Goal: Navigation & Orientation: Find specific page/section

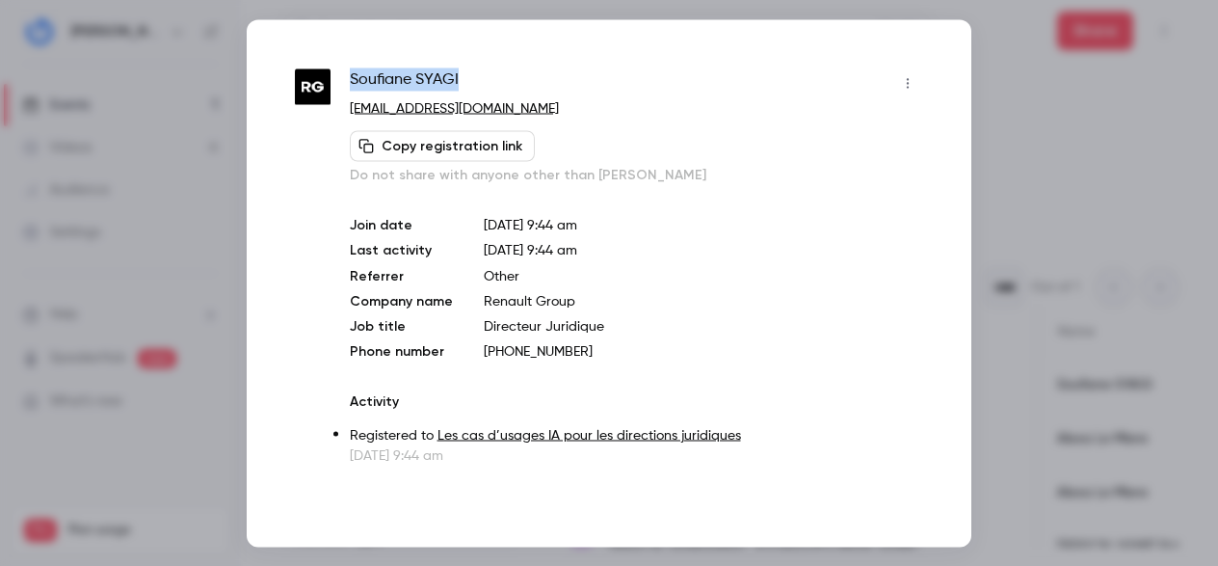
scroll to position [0, 1120]
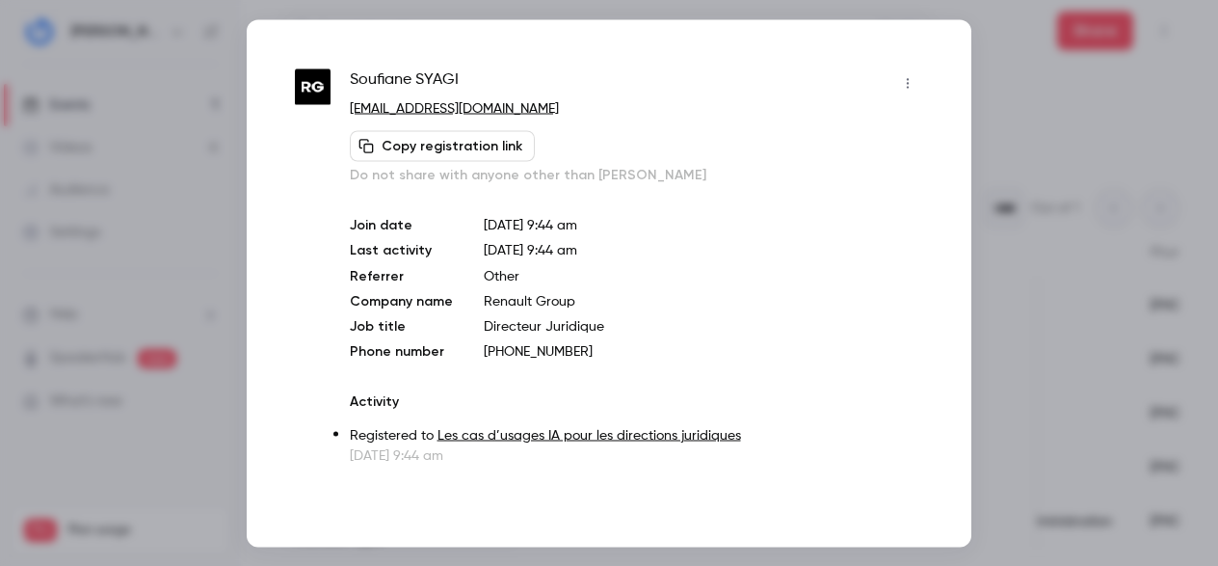
click at [1037, 90] on div at bounding box center [609, 283] width 1218 height 566
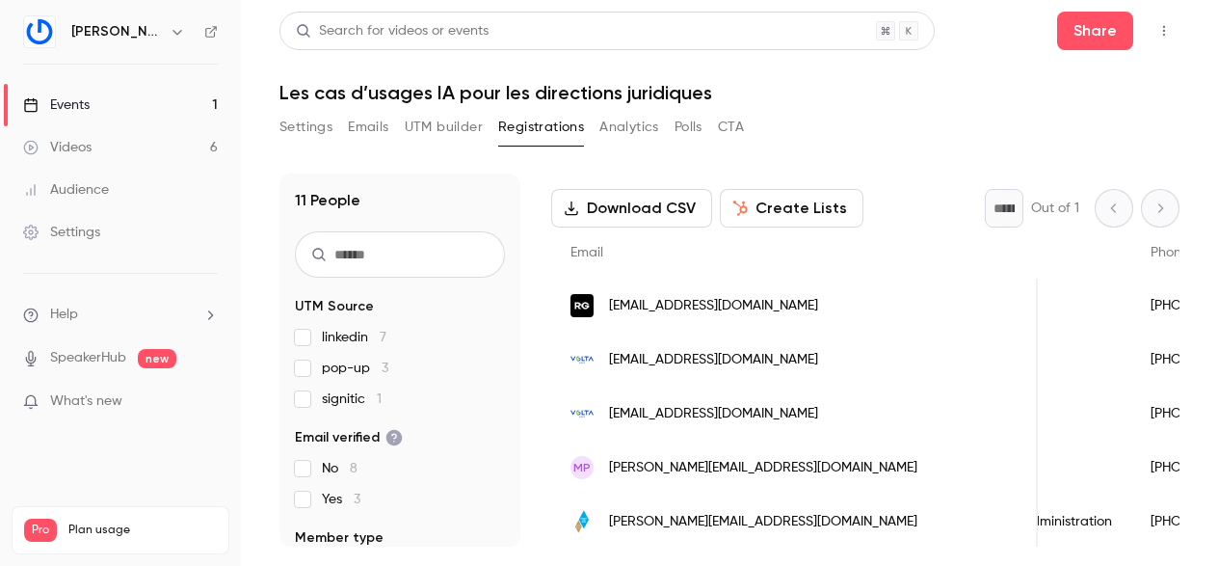
click at [76, 98] on div "Events" at bounding box center [56, 104] width 66 height 19
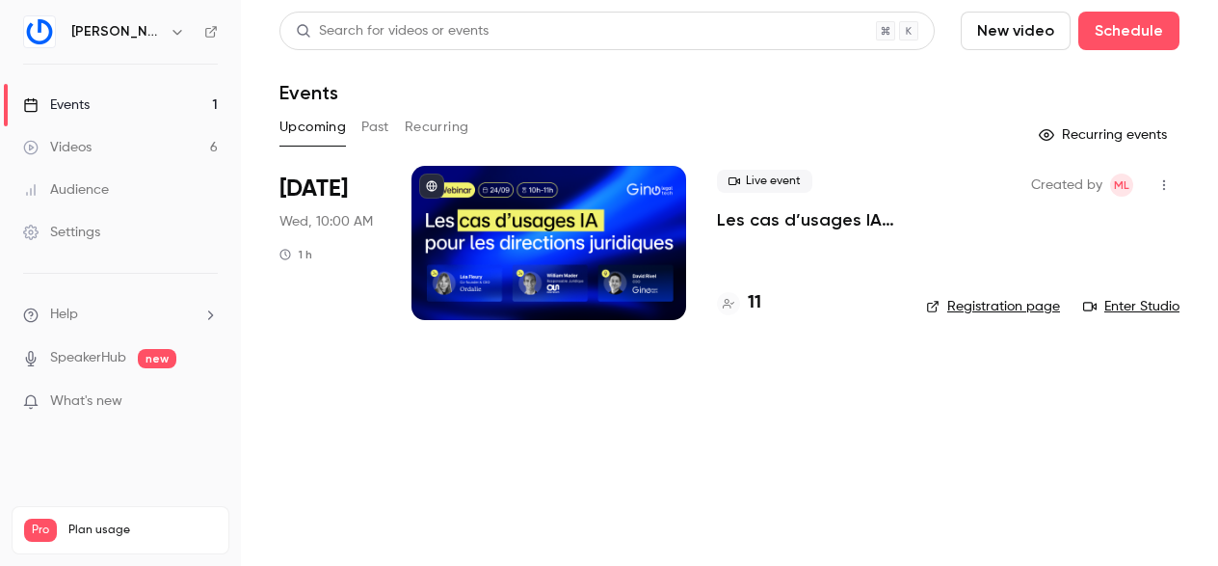
click at [382, 122] on button "Past" at bounding box center [375, 127] width 28 height 31
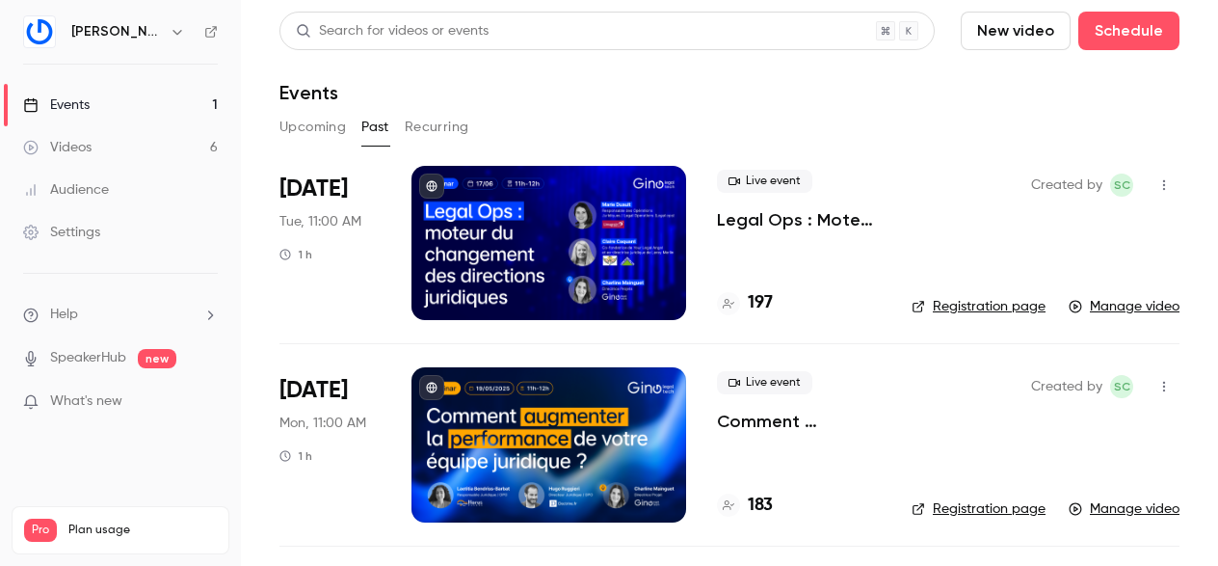
click at [958, 302] on link "Registration page" at bounding box center [978, 306] width 134 height 19
click at [300, 127] on button "Upcoming" at bounding box center [312, 127] width 66 height 31
